Goal: Task Accomplishment & Management: Use online tool/utility

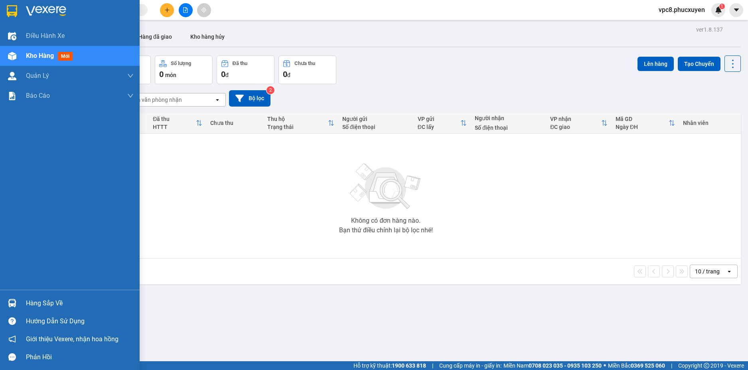
click at [15, 299] on img at bounding box center [12, 303] width 8 height 8
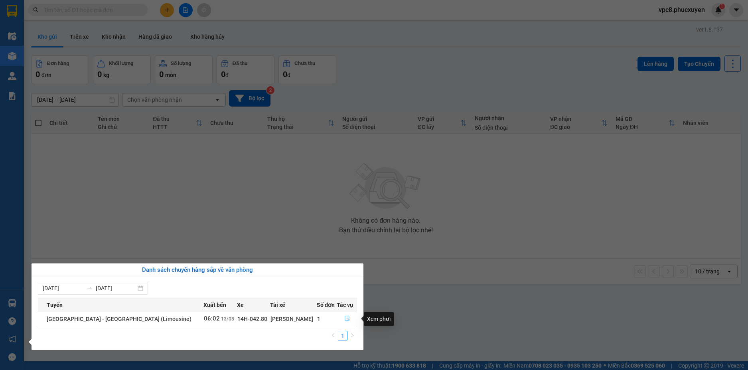
click at [344, 318] on icon "file-done" at bounding box center [347, 319] width 6 height 6
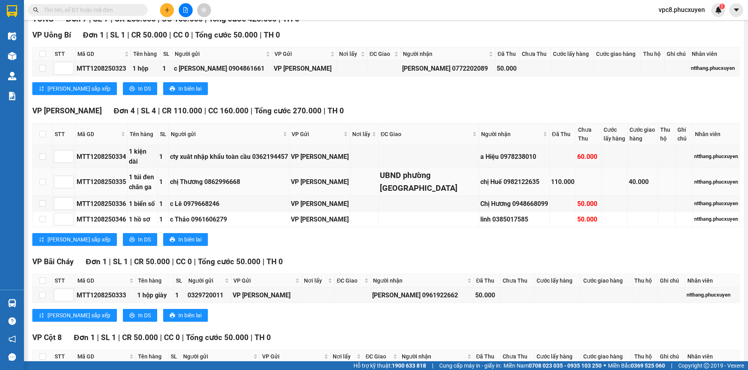
scroll to position [171, 0]
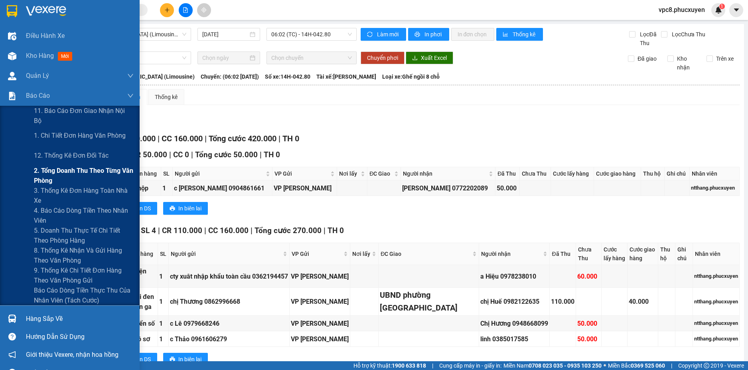
click at [82, 167] on span "2. Tổng doanh thu theo từng văn phòng" at bounding box center [84, 176] width 100 height 20
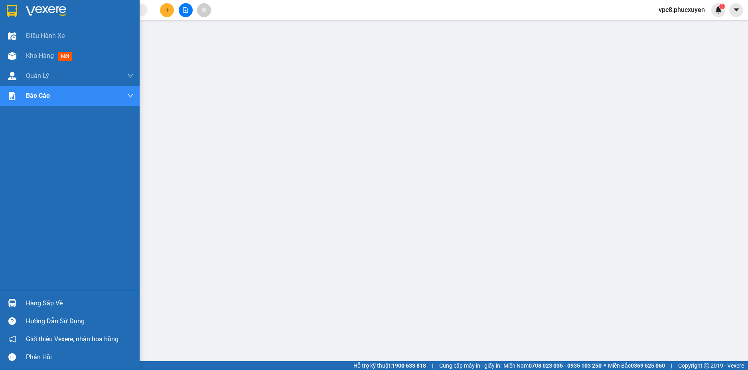
click at [12, 301] on img at bounding box center [12, 303] width 8 height 8
click at [12, 303] on img at bounding box center [12, 303] width 8 height 8
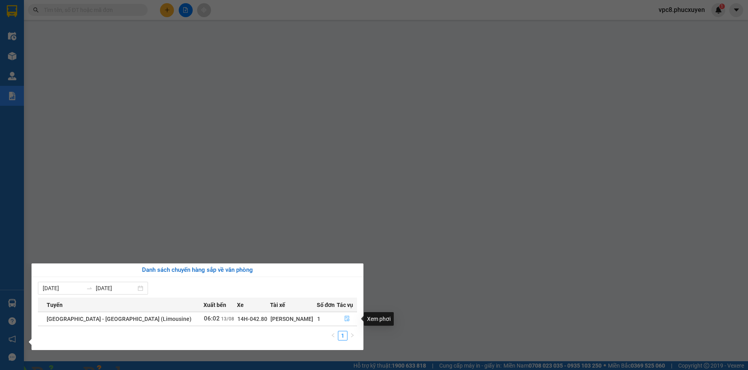
click at [344, 318] on icon "file-done" at bounding box center [347, 319] width 6 height 6
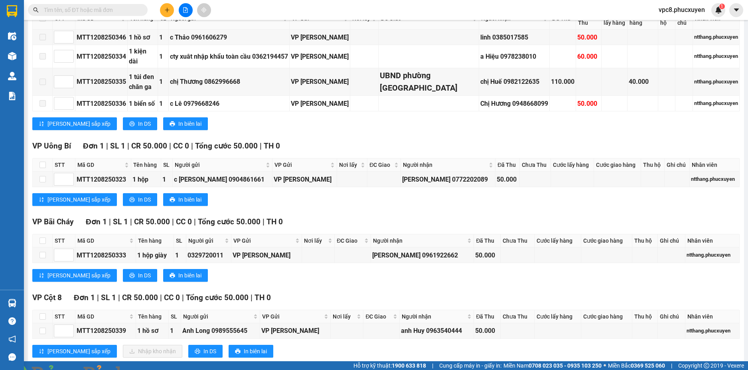
scroll to position [171, 0]
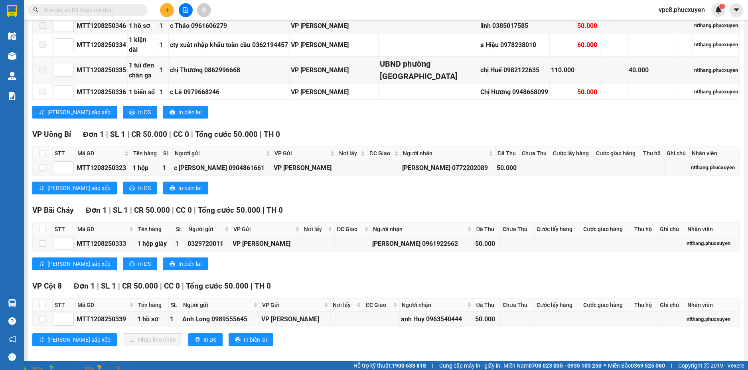
click at [103, 11] on input "text" at bounding box center [91, 10] width 94 height 9
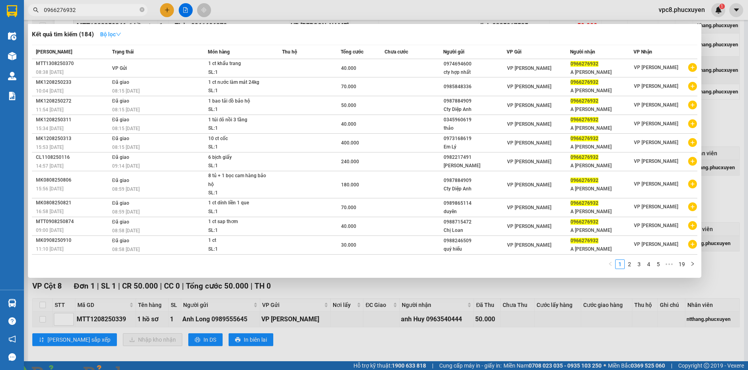
type input "0966276932"
click at [116, 30] on button "Bộ lọc" at bounding box center [111, 34] width 34 height 13
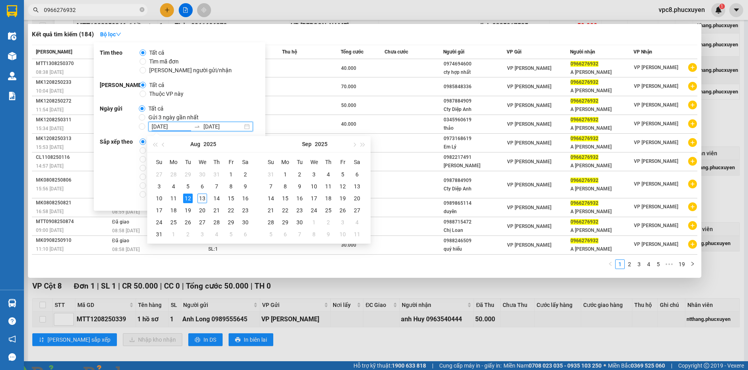
click at [152, 128] on input "12/08/2025" at bounding box center [171, 126] width 39 height 9
type input "09/08/2025"
click at [246, 188] on div "9" at bounding box center [246, 187] width 10 height 10
type input "13/08/2025"
click at [203, 199] on div "13" at bounding box center [202, 198] width 10 height 10
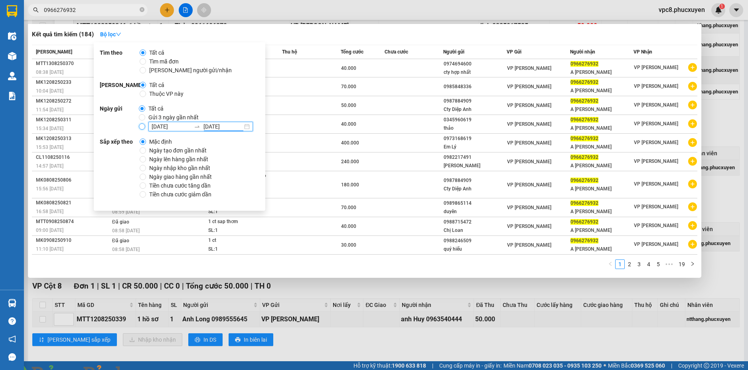
click at [141, 126] on input "09/08/2025 13/08/2025" at bounding box center [142, 126] width 6 height 6
radio input "true"
radio input "false"
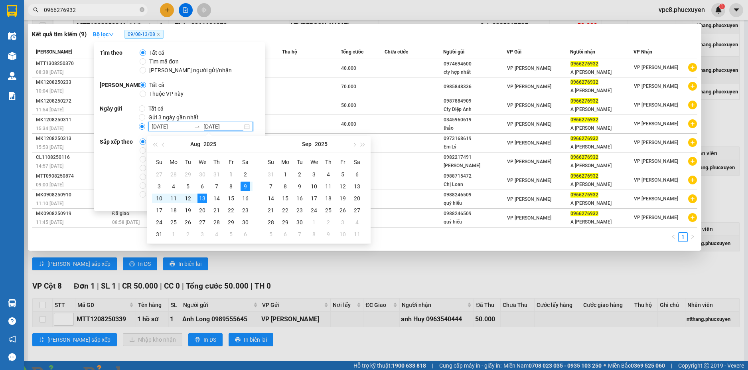
click at [218, 124] on input "13/08/2025" at bounding box center [222, 126] width 39 height 9
type input "12/08/2025"
click at [190, 198] on div "12" at bounding box center [188, 198] width 10 height 10
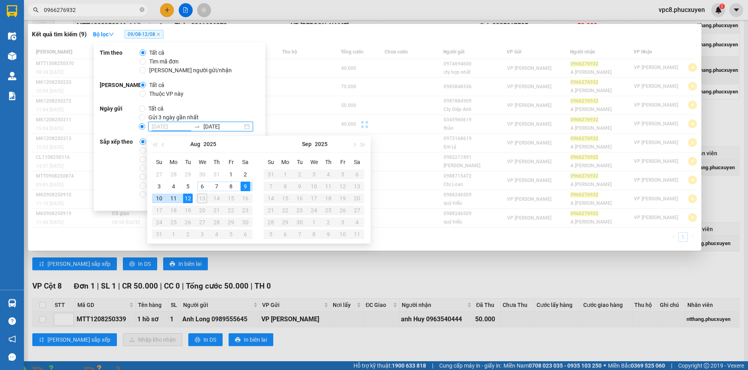
type input "09/08/2025"
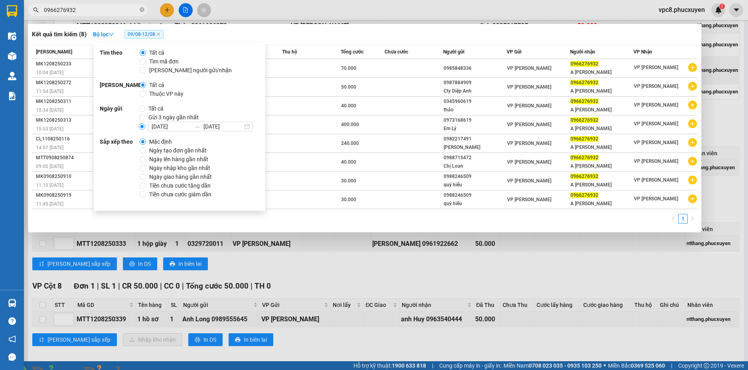
click at [123, 126] on strong "Ngày gửi" at bounding box center [119, 117] width 39 height 27
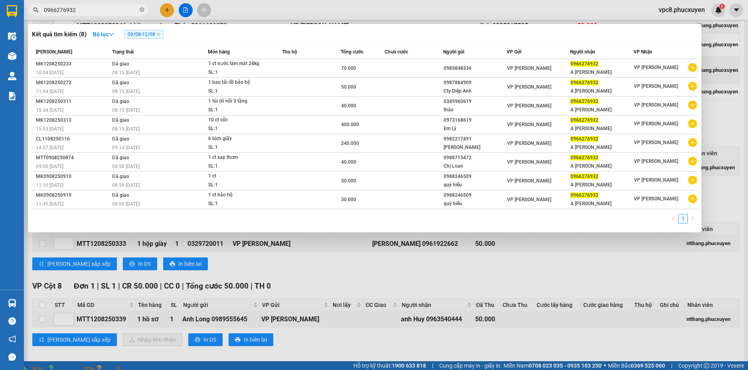
click at [284, 223] on div "1" at bounding box center [364, 221] width 665 height 14
click at [414, 253] on div at bounding box center [374, 185] width 748 height 370
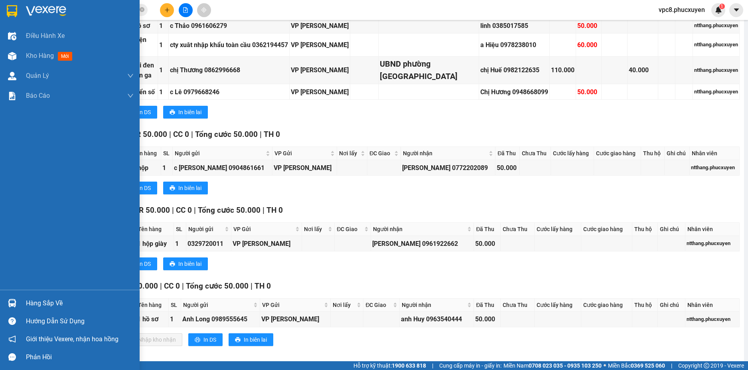
click at [21, 299] on div "Hàng sắp về" at bounding box center [70, 303] width 140 height 18
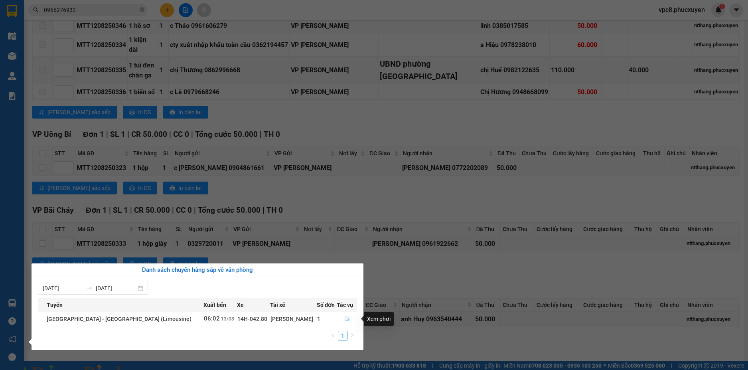
click at [345, 318] on icon "file-done" at bounding box center [347, 319] width 6 height 6
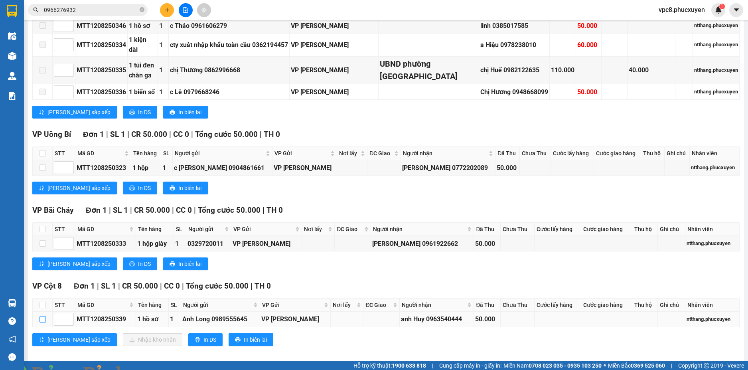
drag, startPoint x: 40, startPoint y: 309, endPoint x: 59, endPoint y: 308, distance: 18.8
click at [40, 316] on input "checkbox" at bounding box center [42, 319] width 6 height 6
checkbox input "true"
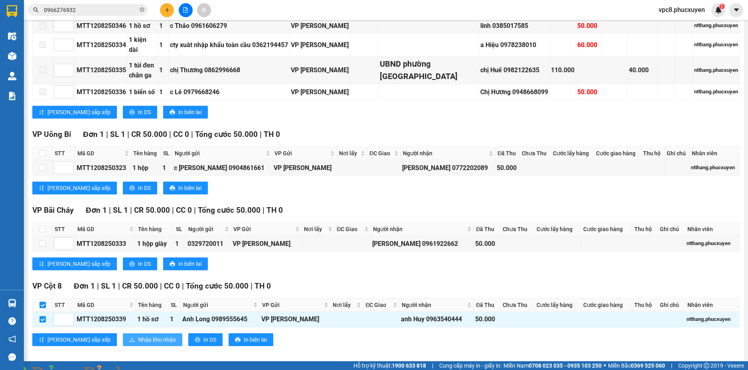
click at [138, 335] on span "Nhập kho nhận" at bounding box center [157, 339] width 38 height 9
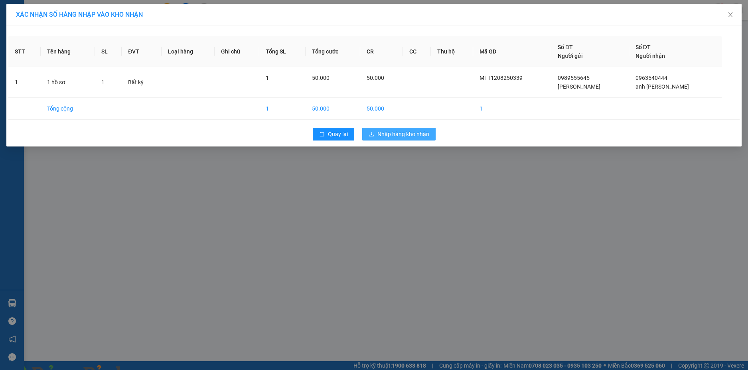
click at [415, 134] on span "Nhập hàng kho nhận" at bounding box center [403, 134] width 52 height 9
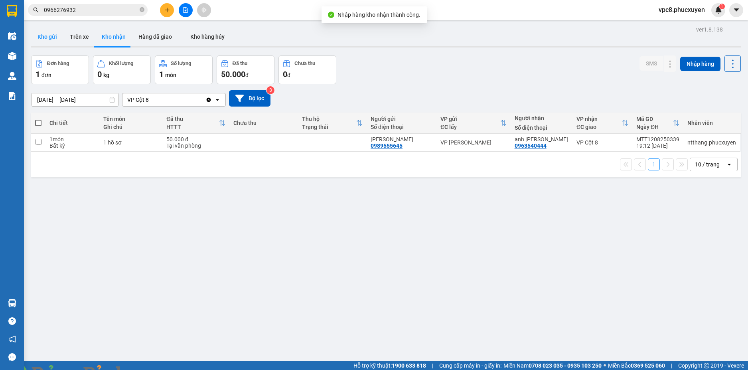
click at [49, 35] on button "Kho gửi" at bounding box center [47, 36] width 32 height 19
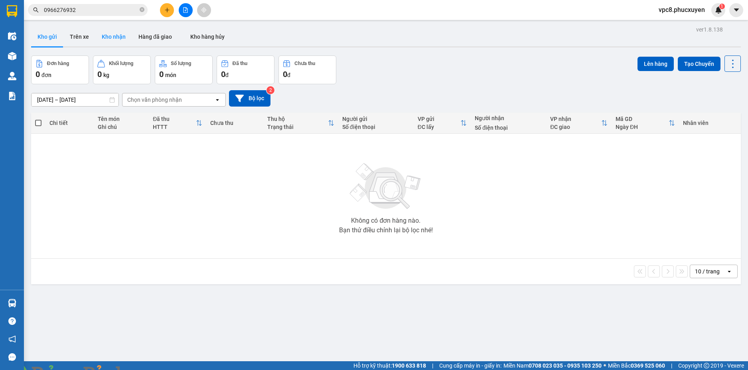
click at [102, 36] on button "Kho nhận" at bounding box center [113, 36] width 37 height 19
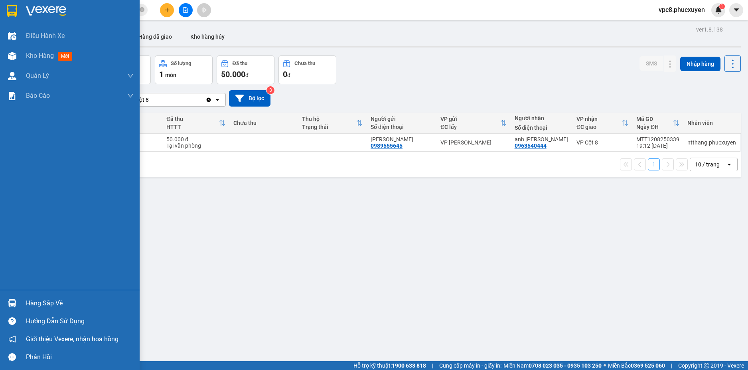
click at [16, 295] on div "Hàng sắp về" at bounding box center [70, 303] width 140 height 18
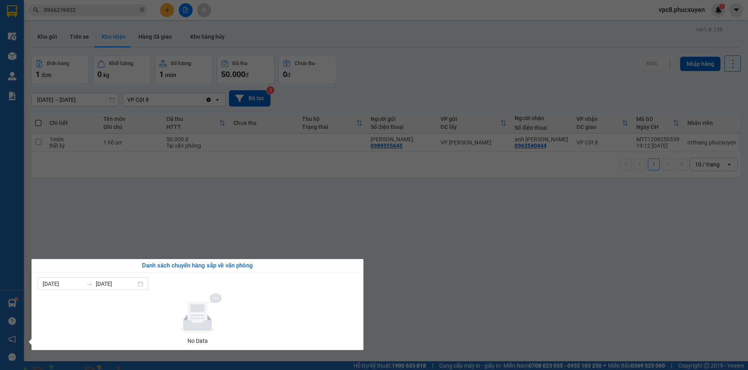
drag, startPoint x: 403, startPoint y: 237, endPoint x: 400, endPoint y: 233, distance: 5.2
click at [400, 233] on section "Kết quả tìm kiếm ( 8 ) Bộ lọc 09/08 - 12/08 Mã ĐH Trạng thái Món hàng Thu hộ Tổ…" at bounding box center [374, 185] width 748 height 370
